Goal: Task Accomplishment & Management: Complete application form

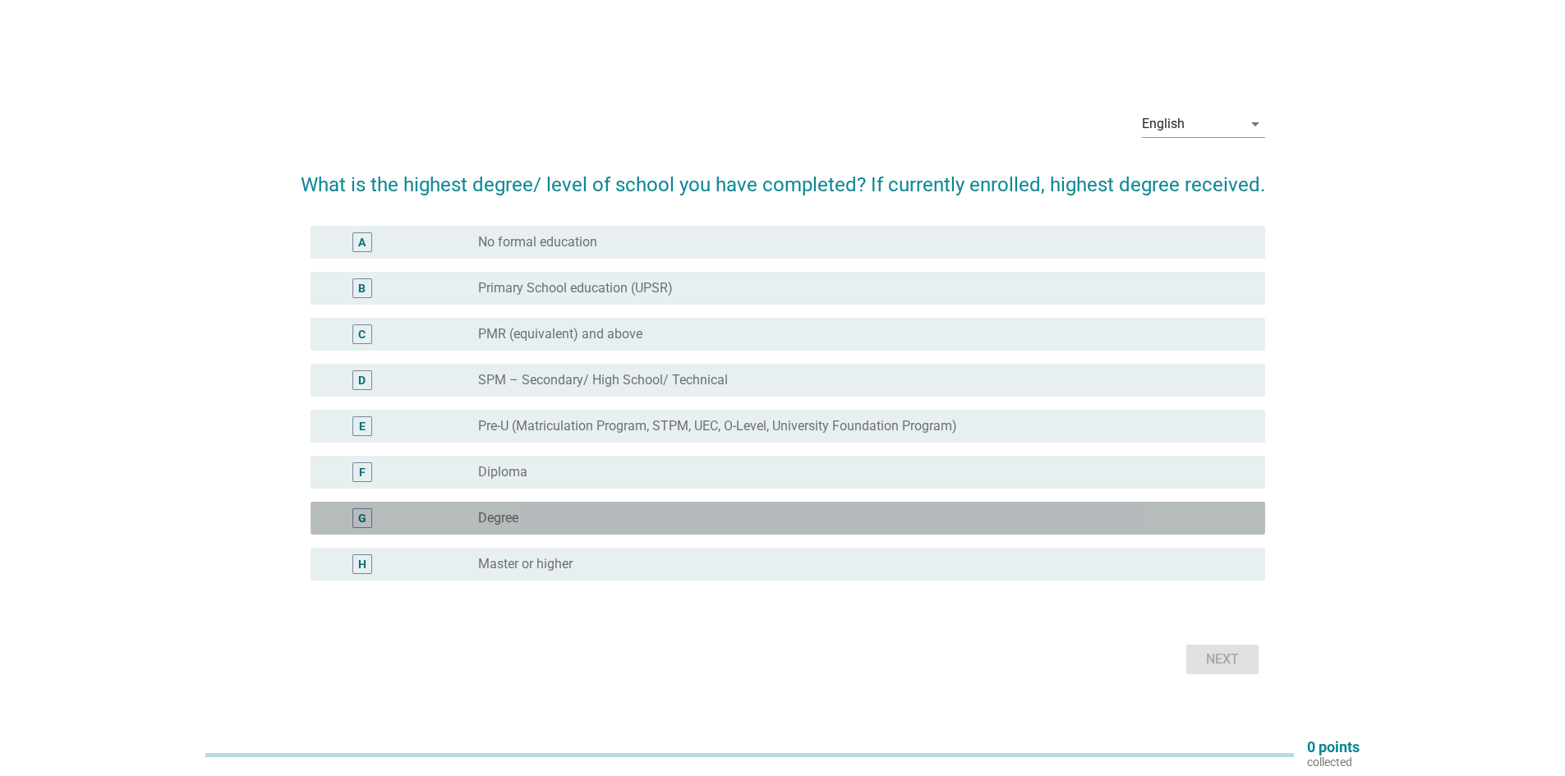
click at [600, 527] on div "radio_button_unchecked Degree" at bounding box center [865, 518] width 774 height 20
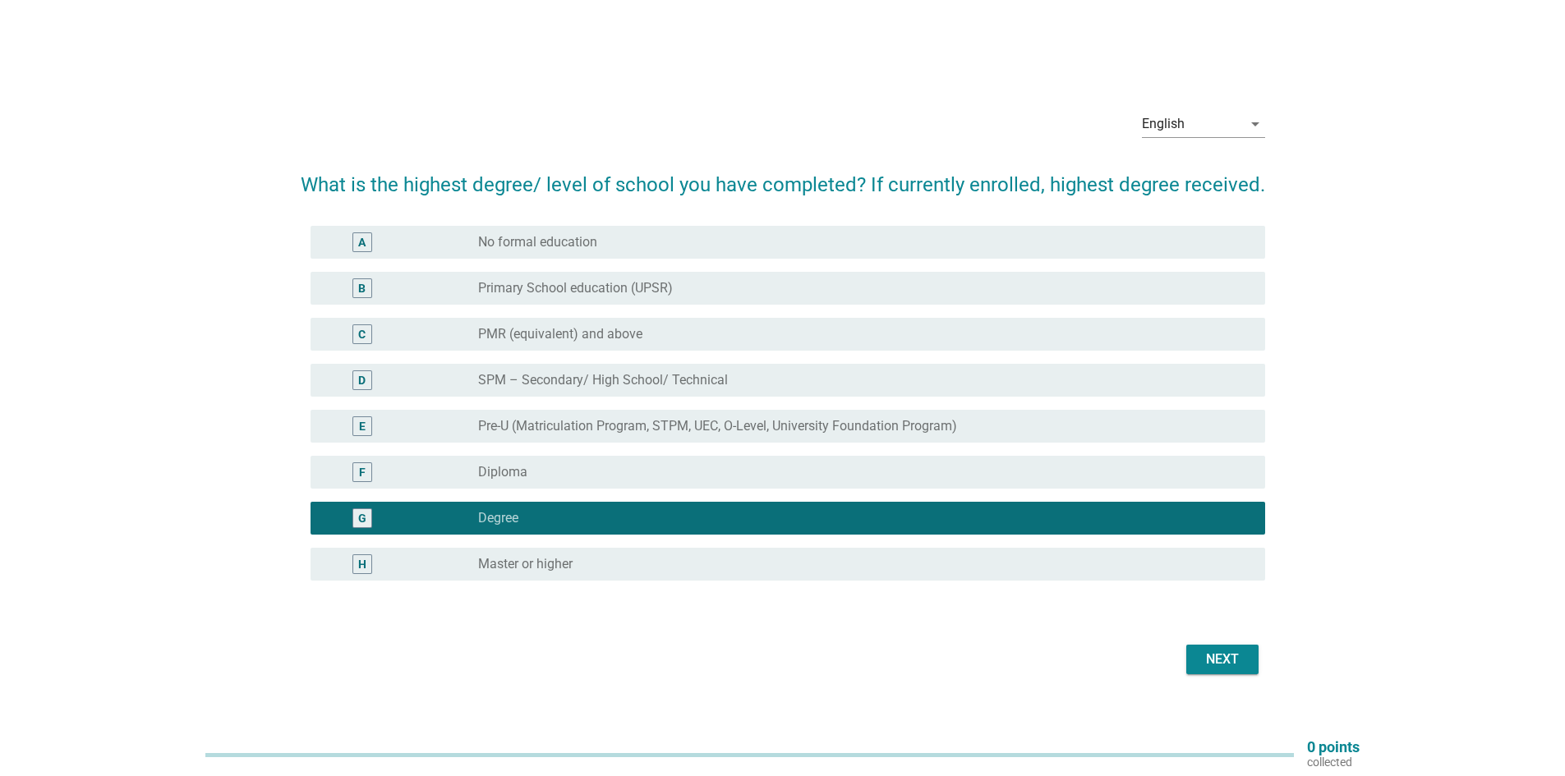
click at [1243, 650] on div "Next" at bounding box center [1222, 660] width 46 height 20
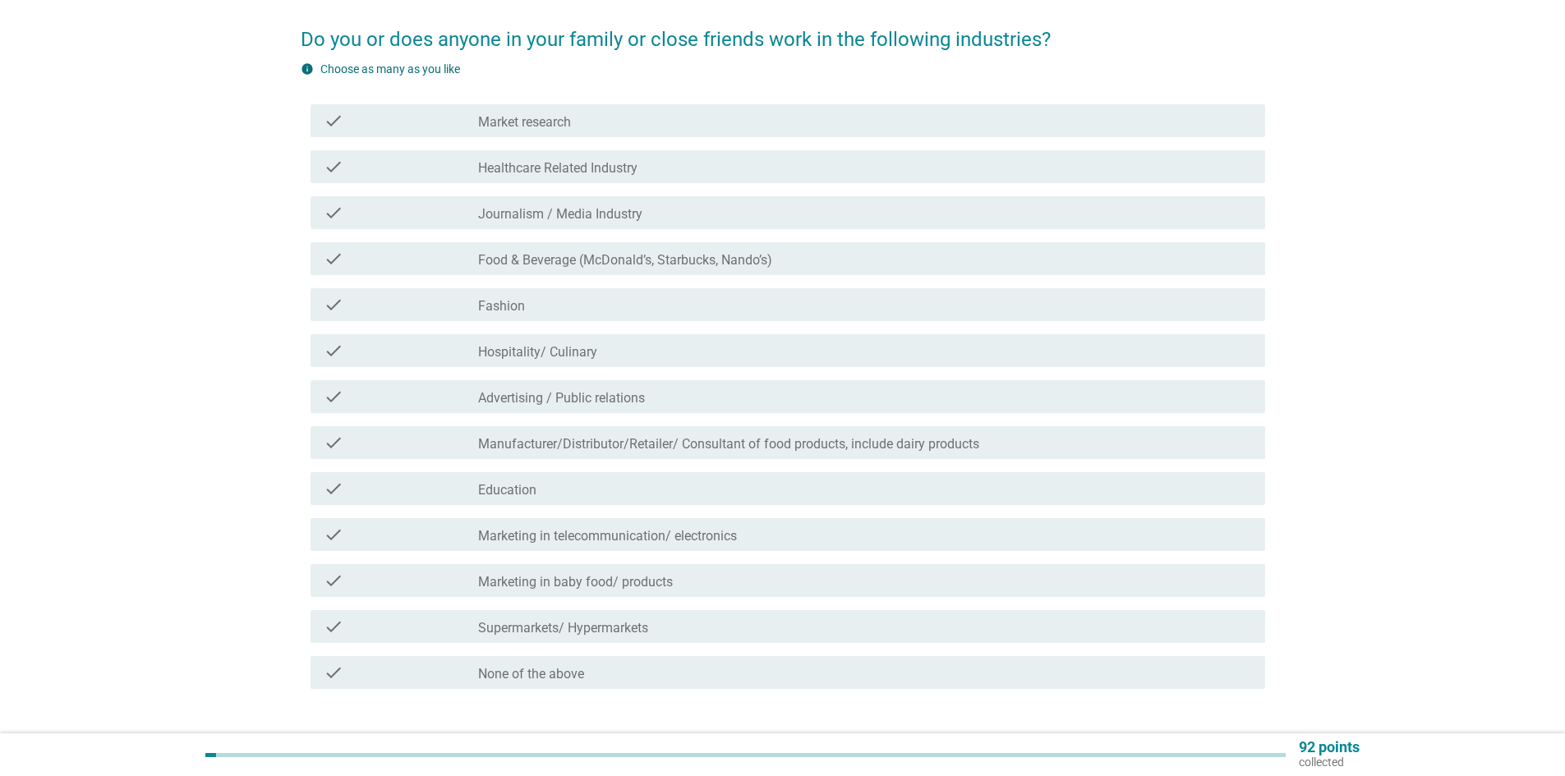
scroll to position [230, 0]
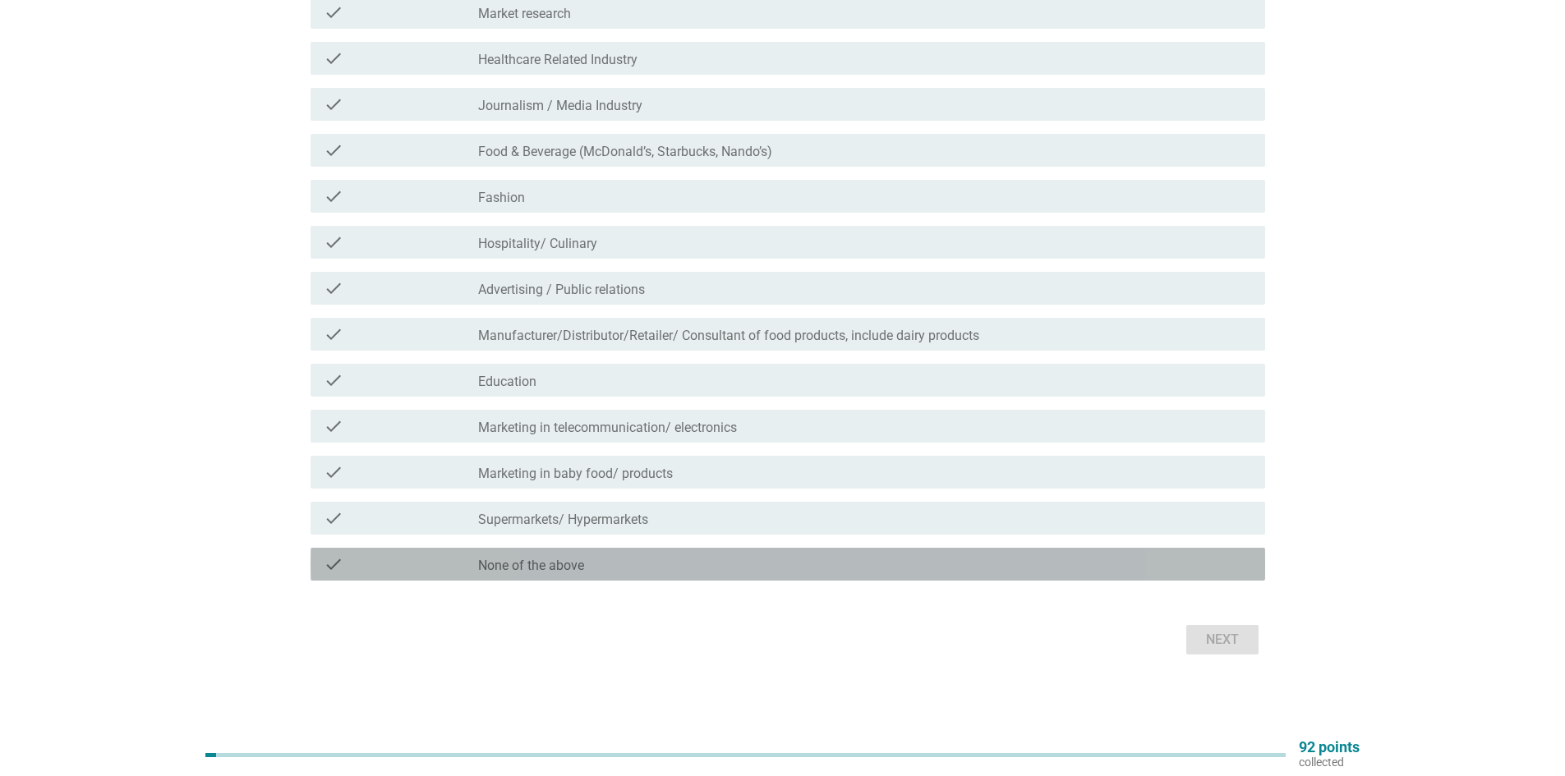
click at [628, 579] on div "check check_box_outline_blank None of the above" at bounding box center [787, 564] width 954 height 33
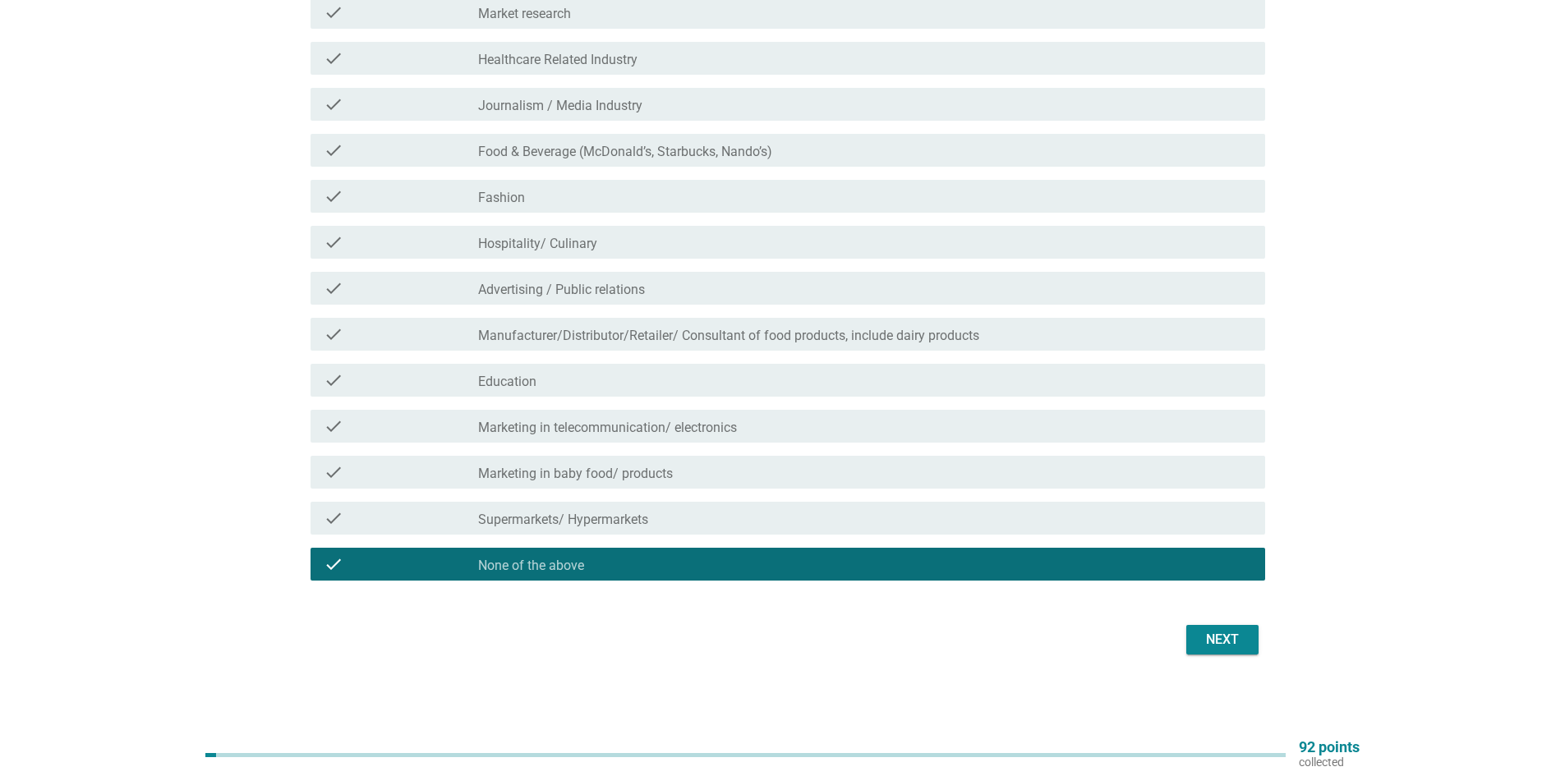
click at [1216, 624] on div "Next" at bounding box center [783, 639] width 964 height 39
click at [1212, 628] on button "Next" at bounding box center [1222, 640] width 72 height 30
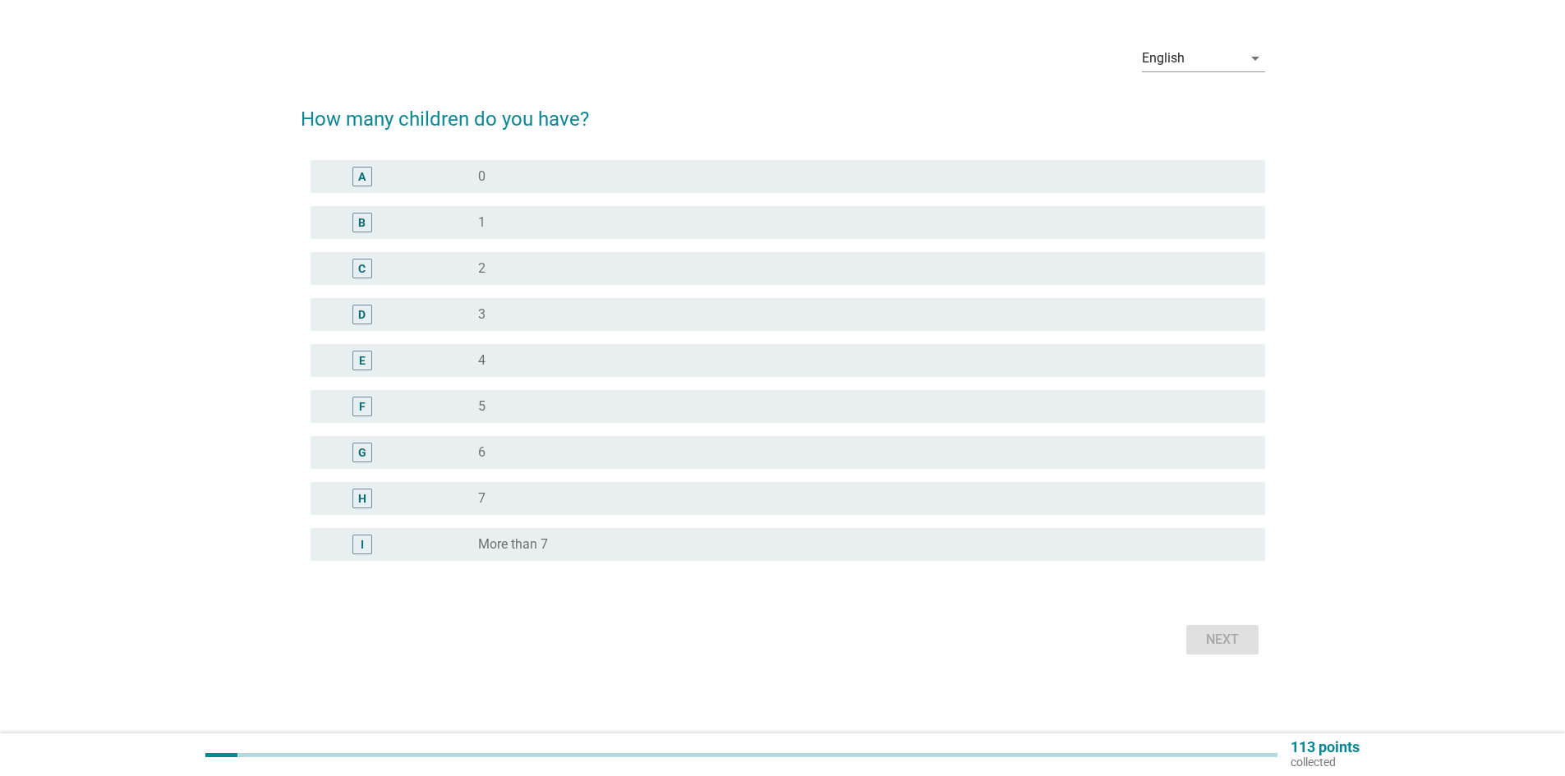
scroll to position [0, 0]
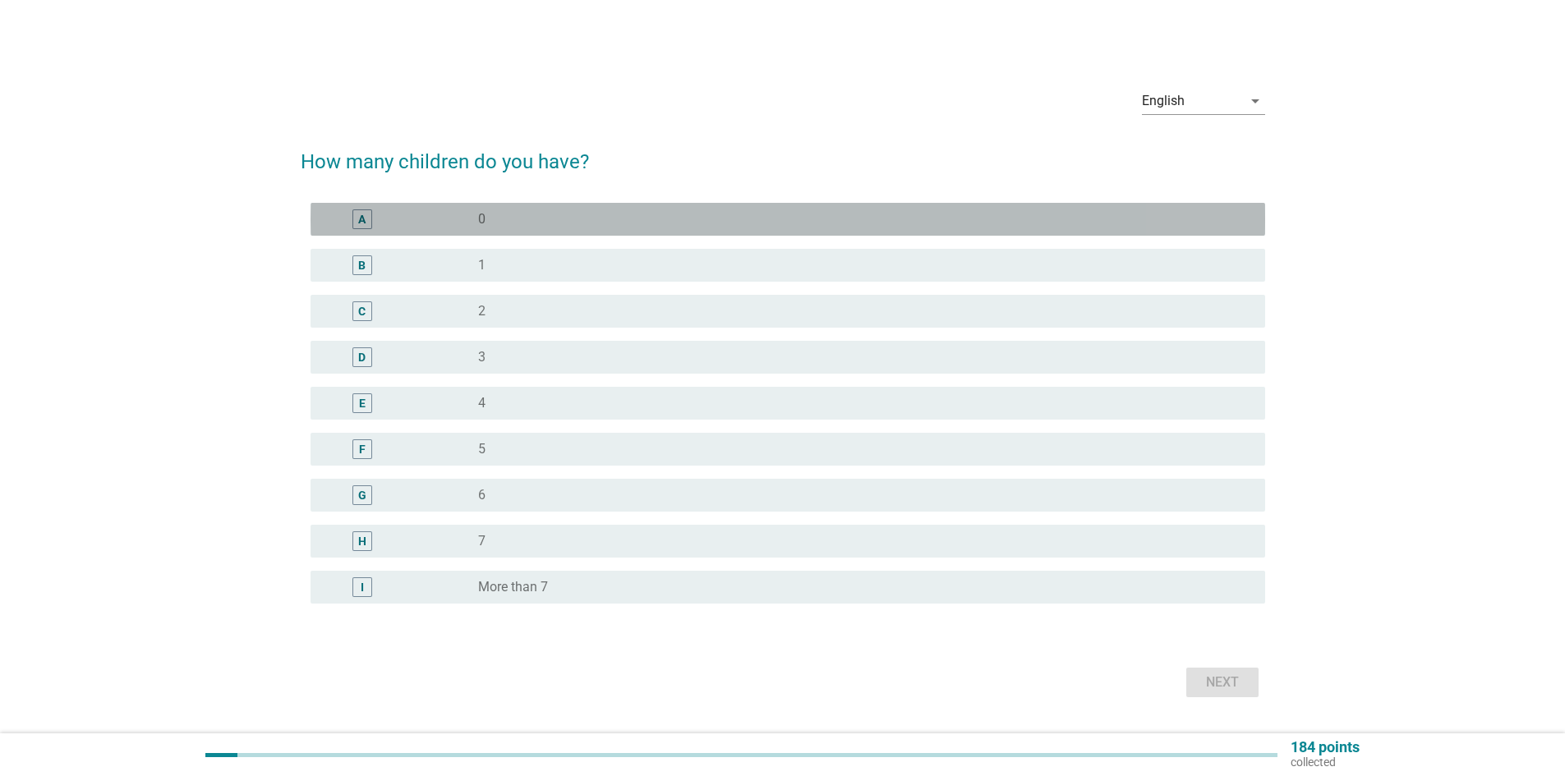
click at [579, 227] on div "radio_button_unchecked 0" at bounding box center [858, 219] width 761 height 16
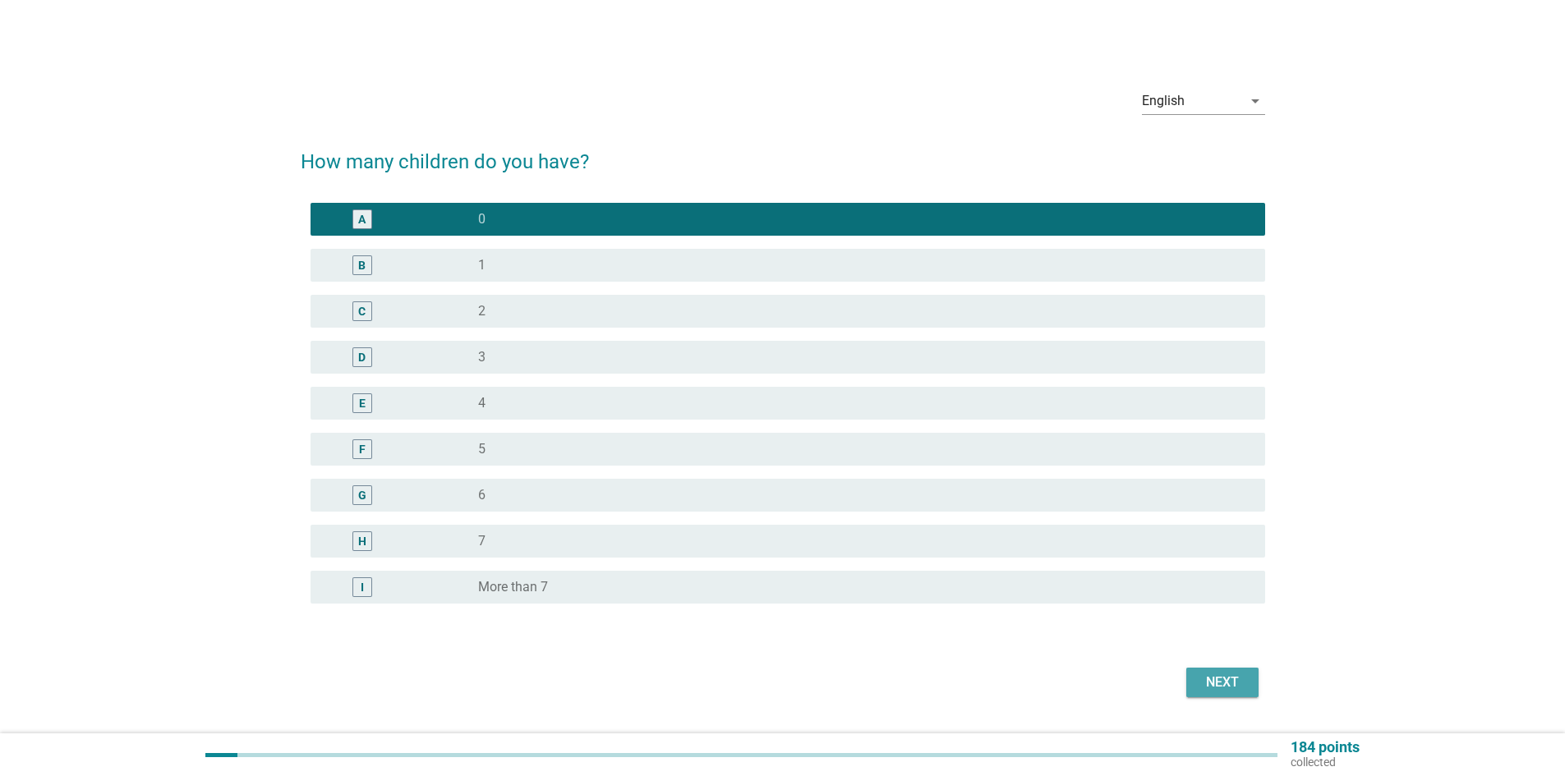
click at [1226, 674] on div "Next" at bounding box center [1222, 683] width 46 height 20
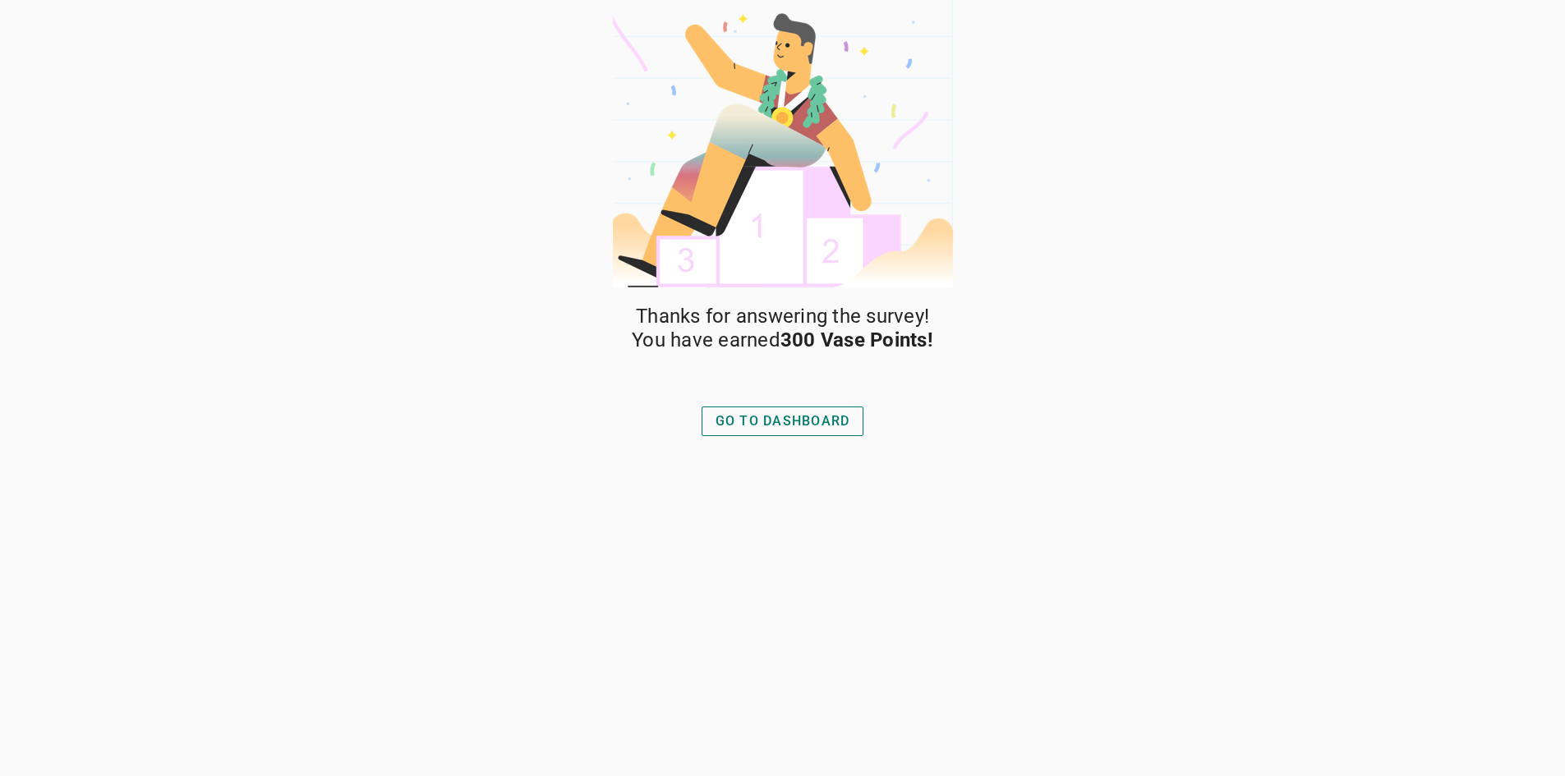
click at [816, 422] on div "GO TO DASHBOARD" at bounding box center [782, 422] width 135 height 20
click at [821, 419] on div "GO TO DASHBOARD" at bounding box center [782, 422] width 135 height 20
click at [821, 427] on div "GO TO DASHBOARD" at bounding box center [782, 422] width 135 height 20
